Goal: Information Seeking & Learning: Learn about a topic

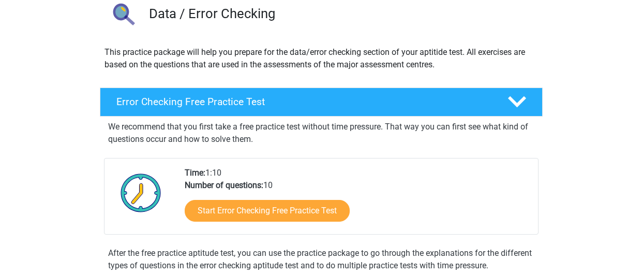
scroll to position [85, 0]
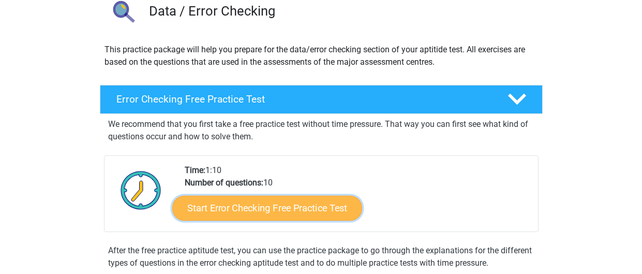
click at [278, 202] on link "Start Error Checking Free Practice Test" at bounding box center [267, 208] width 190 height 25
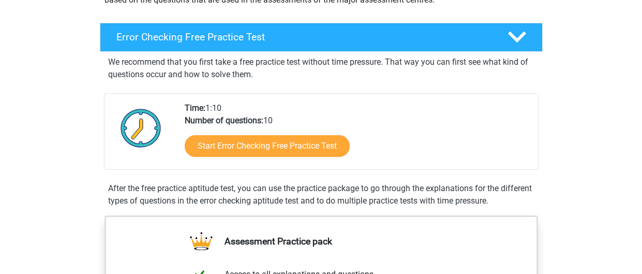
scroll to position [150, 0]
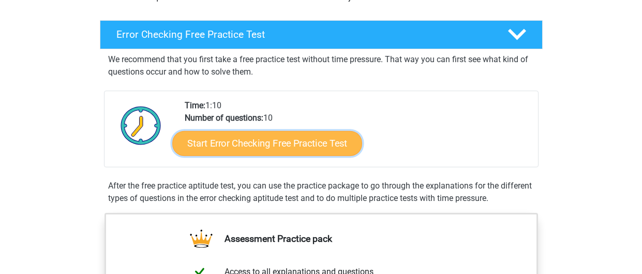
click at [271, 131] on link "Start Error Checking Free Practice Test" at bounding box center [267, 143] width 190 height 25
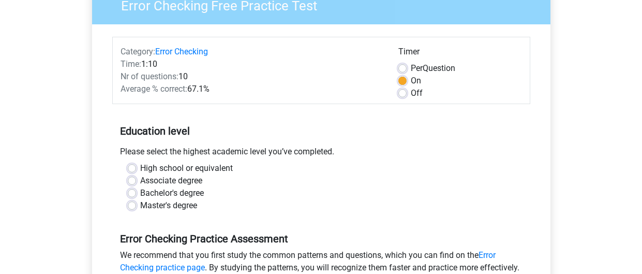
scroll to position [98, 0]
click at [209, 170] on label "High school or equivalent" at bounding box center [186, 167] width 93 height 12
click at [136, 170] on input "High school or equivalent" at bounding box center [132, 166] width 8 height 10
radio input "true"
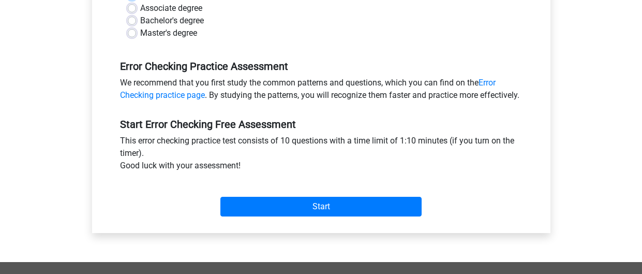
scroll to position [271, 0]
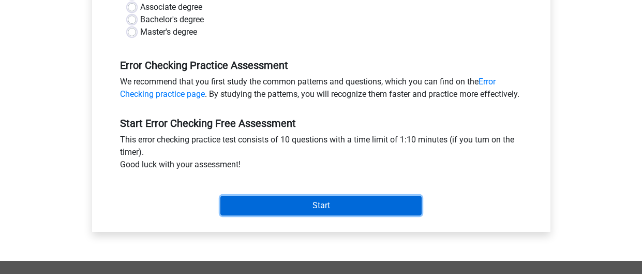
click at [275, 215] on input "Start" at bounding box center [320, 206] width 201 height 20
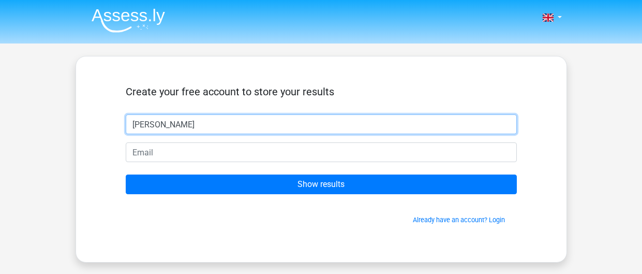
type input "Harvey"
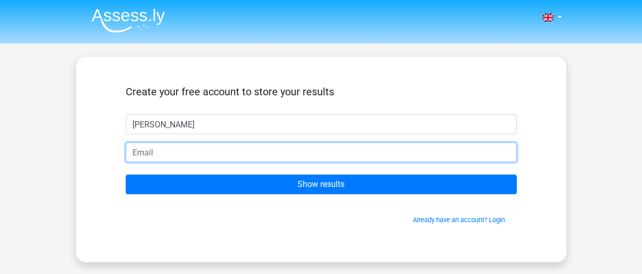
click at [213, 158] on input "email" at bounding box center [321, 152] width 391 height 20
type input "12beanha01@lat16.org.uk"
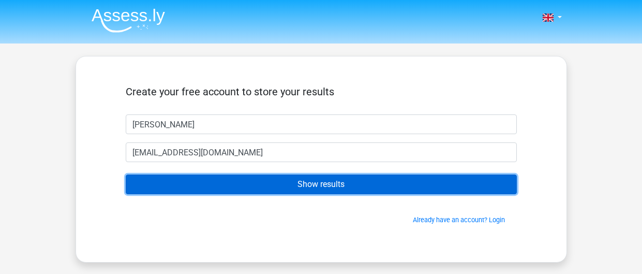
click at [219, 185] on input "Show results" at bounding box center [321, 184] width 391 height 20
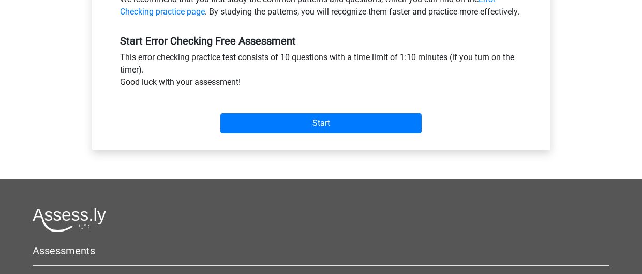
scroll to position [354, 0]
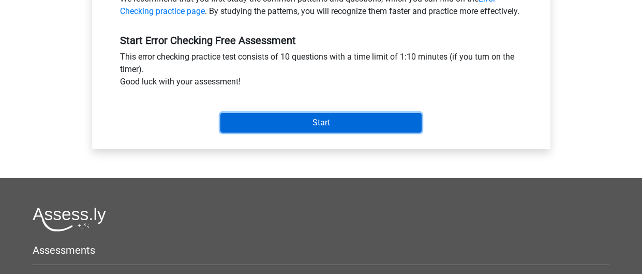
click at [271, 131] on input "Start" at bounding box center [320, 123] width 201 height 20
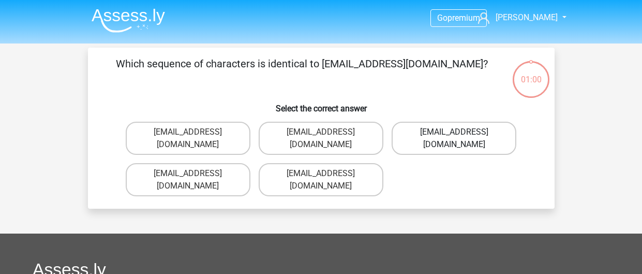
click at [414, 128] on label "[EMAIL_ADDRESS][DOMAIN_NAME]" at bounding box center [454, 138] width 125 height 33
click at [454, 132] on input "Evie_Meade@jointmail.com.uk" at bounding box center [457, 135] width 7 height 7
radio input "true"
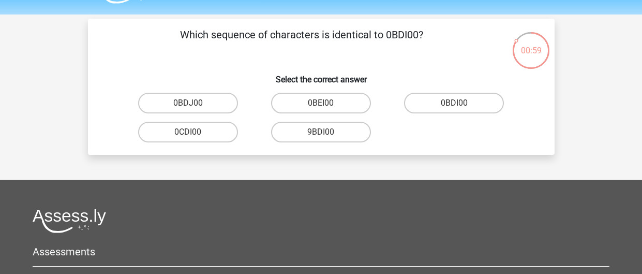
scroll to position [28, 0]
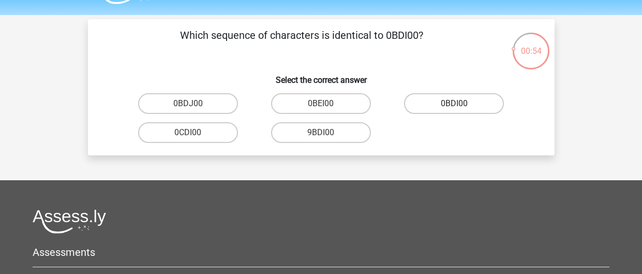
click at [441, 113] on label "0BDI00" at bounding box center [454, 103] width 100 height 21
click at [454, 110] on input "0BDI00" at bounding box center [457, 106] width 7 height 7
radio input "true"
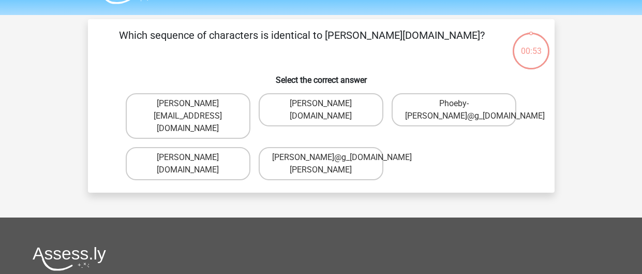
scroll to position [47, 0]
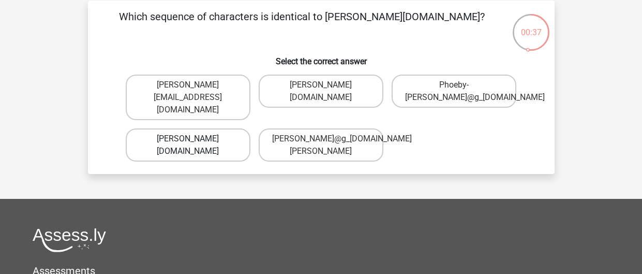
click at [208, 128] on label "Phoebe-Patterson@g_mail.gr" at bounding box center [188, 144] width 125 height 33
click at [194, 139] on input "Phoebe-Patterson@g_mail.gr" at bounding box center [191, 142] width 7 height 7
radio input "true"
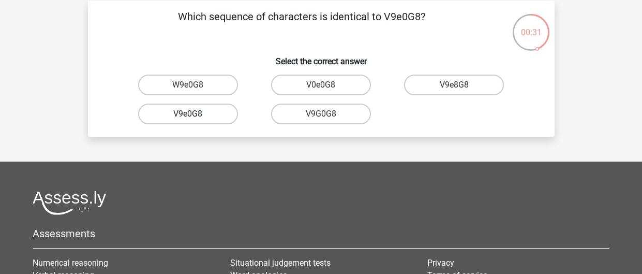
click at [213, 118] on label "V9e0G8" at bounding box center [188, 113] width 100 height 21
click at [194, 118] on input "V9e0G8" at bounding box center [191, 117] width 7 height 7
radio input "true"
click at [219, 86] on label "91051S" at bounding box center [188, 84] width 100 height 21
click at [194, 86] on input "91051S" at bounding box center [191, 88] width 7 height 7
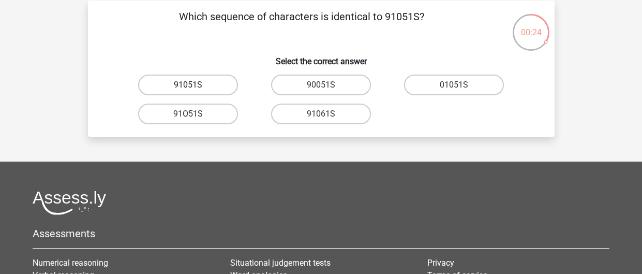
radio input "true"
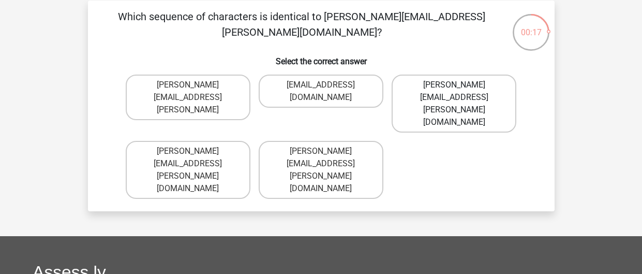
click at [455, 93] on label "Connor.Paterson@mailme.com" at bounding box center [454, 103] width 125 height 58
click at [455, 92] on input "Connor.Paterson@mailme.com" at bounding box center [457, 88] width 7 height 7
radio input "true"
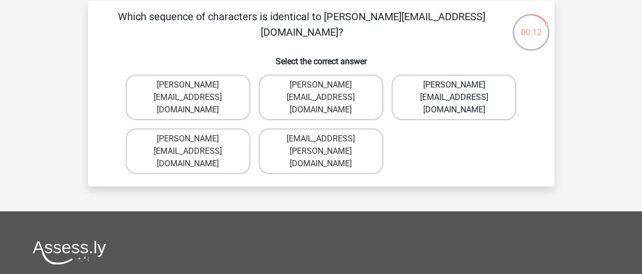
click at [455, 104] on label "Ava-Caroll@mailme.uk.com" at bounding box center [454, 97] width 125 height 46
click at [455, 92] on input "Ava-Caroll@mailme.uk.com" at bounding box center [457, 88] width 7 height 7
radio input "true"
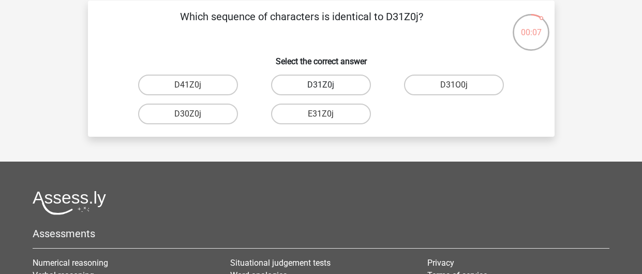
click at [361, 90] on label "D31Z0j" at bounding box center [321, 84] width 100 height 21
click at [327, 90] on input "D31Z0j" at bounding box center [324, 88] width 7 height 7
radio input "true"
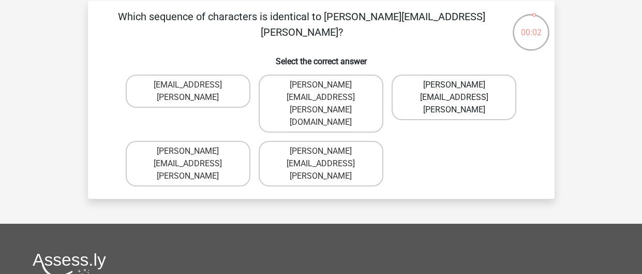
click at [426, 82] on label "Arthur.Bradley@memail.coo" at bounding box center [454, 97] width 125 height 46
click at [454, 85] on input "Arthur.Bradley@memail.coo" at bounding box center [457, 88] width 7 height 7
radio input "true"
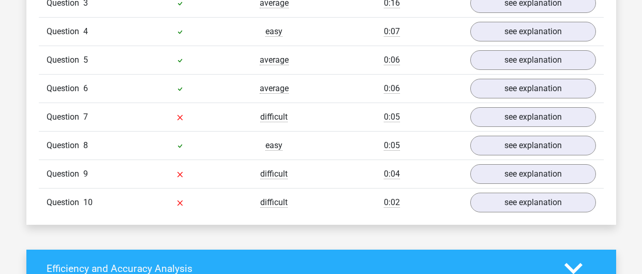
scroll to position [936, 0]
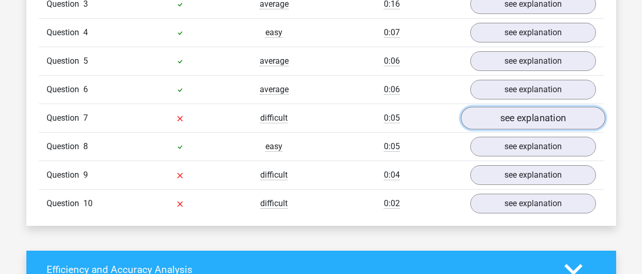
click at [496, 113] on link "see explanation" at bounding box center [532, 118] width 144 height 23
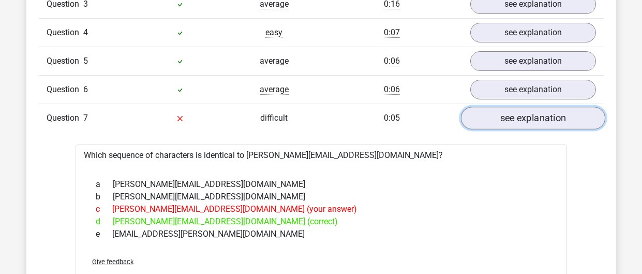
click at [496, 113] on link "see explanation" at bounding box center [532, 118] width 144 height 23
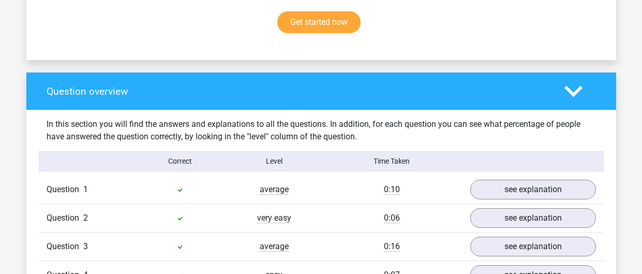
scroll to position [686, 0]
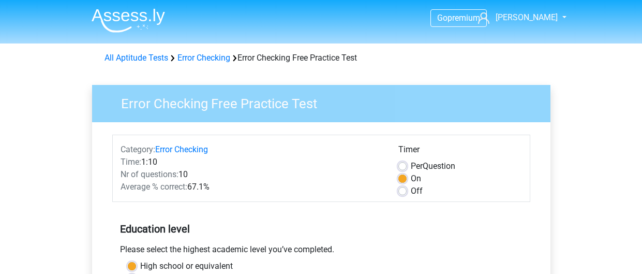
scroll to position [354, 0]
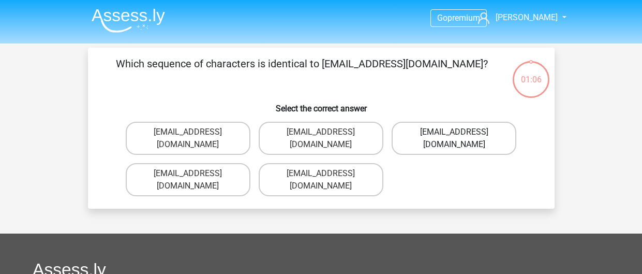
click at [439, 137] on label "Evie_Meade@jointmail.com.uk" at bounding box center [454, 138] width 125 height 33
click at [454, 137] on input "Evie_Meade@jointmail.com.uk" at bounding box center [457, 135] width 7 height 7
radio input "true"
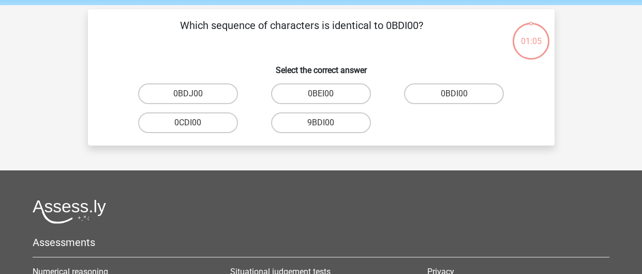
scroll to position [47, 0]
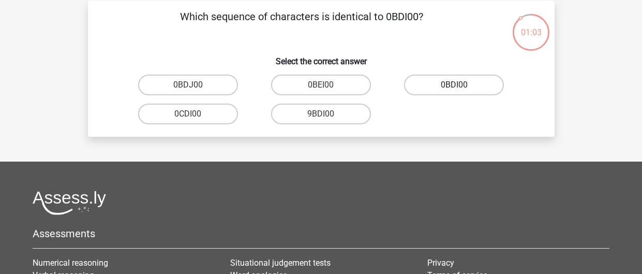
click at [438, 88] on label "0BDI00" at bounding box center [454, 84] width 100 height 21
click at [454, 88] on input "0BDI00" at bounding box center [457, 88] width 7 height 7
radio input "true"
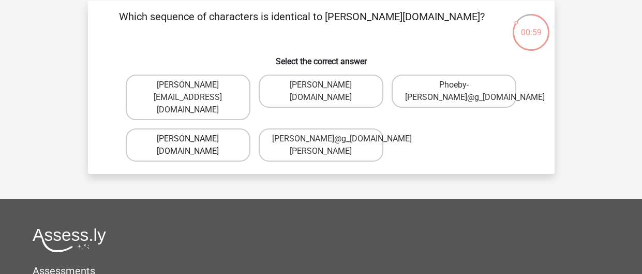
click at [202, 128] on label "Phoebe-Patterson@g_mail.gr" at bounding box center [188, 144] width 125 height 33
click at [194, 139] on input "Phoebe-Patterson@g_mail.gr" at bounding box center [191, 142] width 7 height 7
radio input "true"
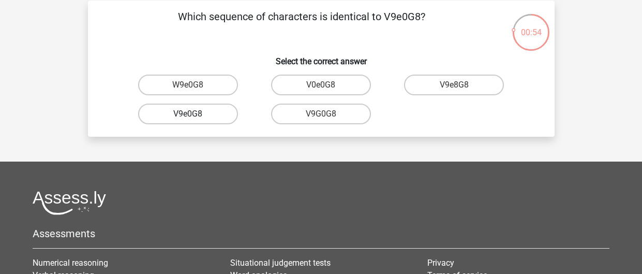
click at [227, 118] on label "V9e0G8" at bounding box center [188, 113] width 100 height 21
click at [194, 118] on input "V9e0G8" at bounding box center [191, 117] width 7 height 7
radio input "true"
click at [231, 84] on label "91051S" at bounding box center [188, 84] width 100 height 21
click at [194, 85] on input "91051S" at bounding box center [191, 88] width 7 height 7
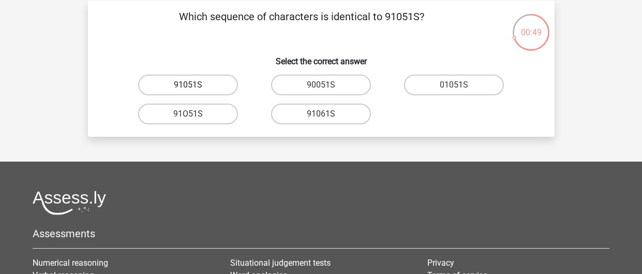
radio input "true"
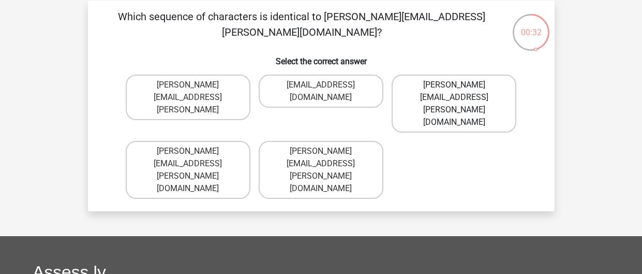
click at [507, 85] on label "Connor.Paterson@mailme.com" at bounding box center [454, 103] width 125 height 58
click at [461, 85] on input "Connor.Paterson@mailme.com" at bounding box center [457, 88] width 7 height 7
radio input "true"
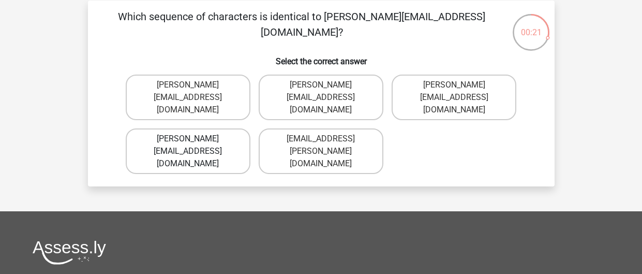
click at [222, 144] on label "Ava-Carroll@mailme.uk.com" at bounding box center [188, 151] width 125 height 46
click at [194, 144] on input "Ava-Carroll@mailme.uk.com" at bounding box center [191, 142] width 7 height 7
radio input "true"
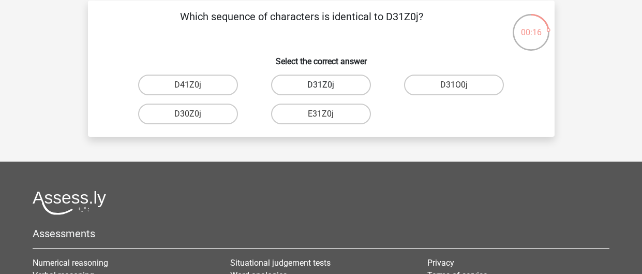
click at [348, 87] on label "D31Z0j" at bounding box center [321, 84] width 100 height 21
click at [327, 87] on input "D31Z0j" at bounding box center [324, 88] width 7 height 7
radio input "true"
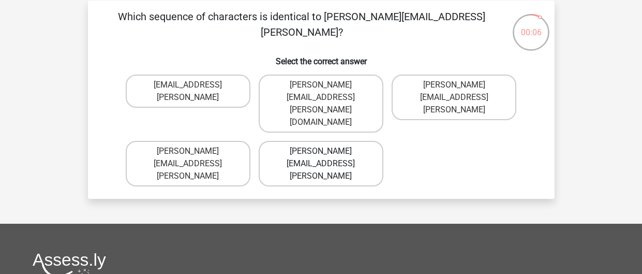
click at [366, 141] on label "Arthur.Bradley@mailme.coo" at bounding box center [321, 164] width 125 height 46
click at [327, 151] on input "Arthur.Bradley@mailme.coo" at bounding box center [324, 154] width 7 height 7
radio input "true"
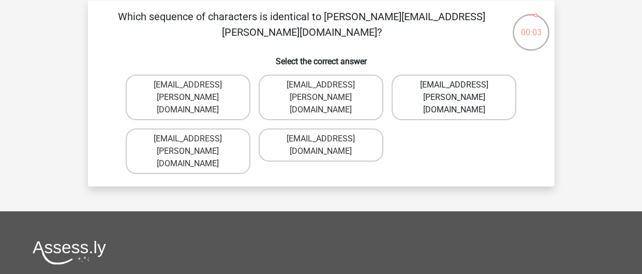
click at [428, 102] on label "[EMAIL_ADDRESS][PERSON_NAME][DOMAIN_NAME]" at bounding box center [454, 97] width 125 height 46
click at [454, 92] on input "[EMAIL_ADDRESS][PERSON_NAME][DOMAIN_NAME]" at bounding box center [457, 88] width 7 height 7
radio input "true"
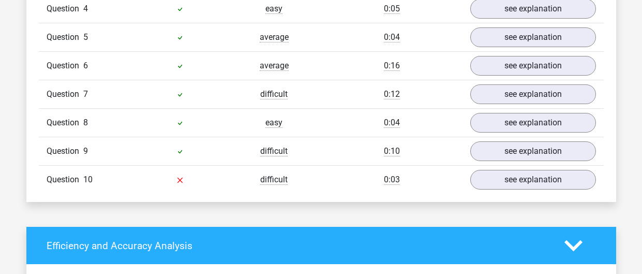
scroll to position [985, 0]
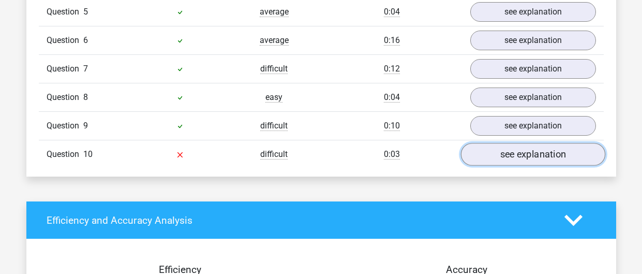
click at [495, 149] on link "see explanation" at bounding box center [532, 154] width 144 height 23
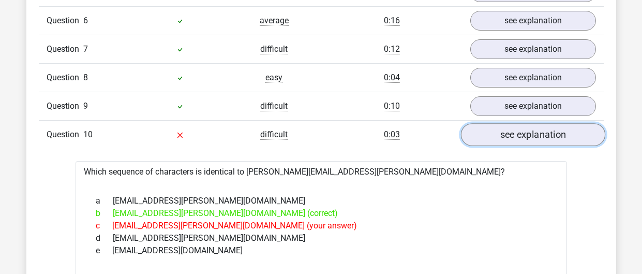
scroll to position [1004, 0]
click at [496, 142] on link "see explanation" at bounding box center [532, 135] width 144 height 23
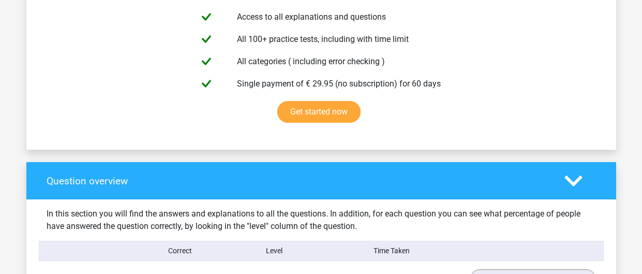
scroll to position [594, 0]
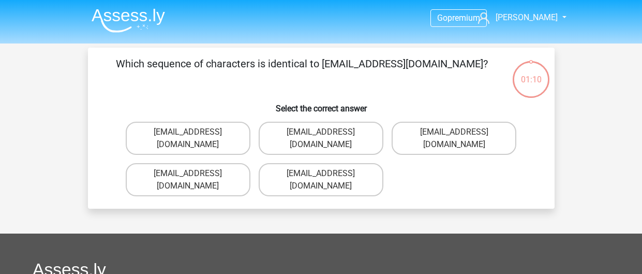
scroll to position [47, 0]
